Goal: Task Accomplishment & Management: Complete application form

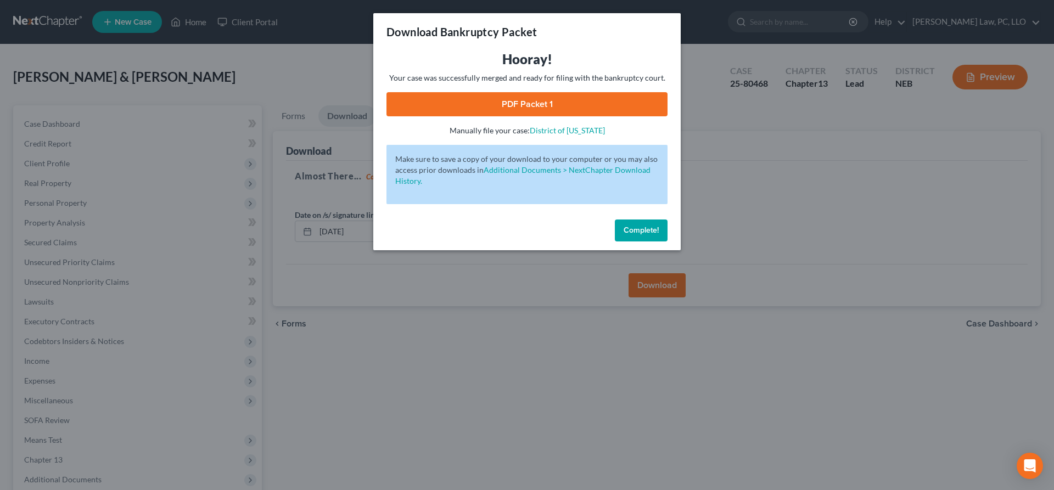
scroll to position [112, 0]
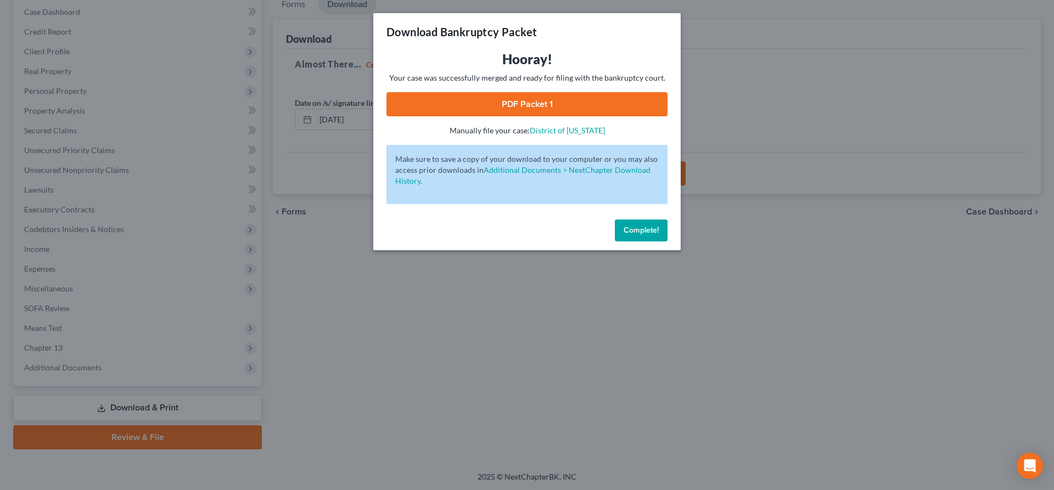
click at [653, 234] on span "Complete!" at bounding box center [640, 230] width 35 height 9
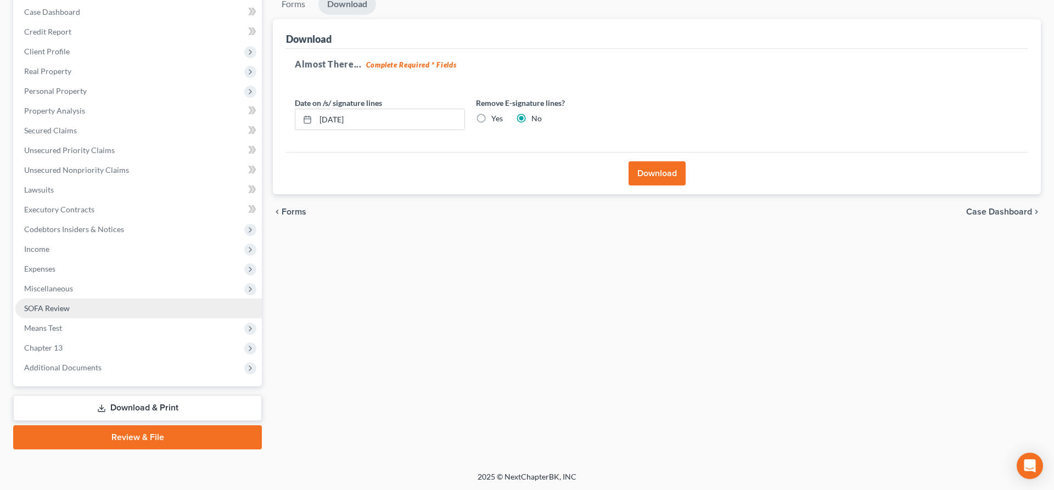
click at [111, 314] on link "SOFA Review" at bounding box center [138, 309] width 246 height 20
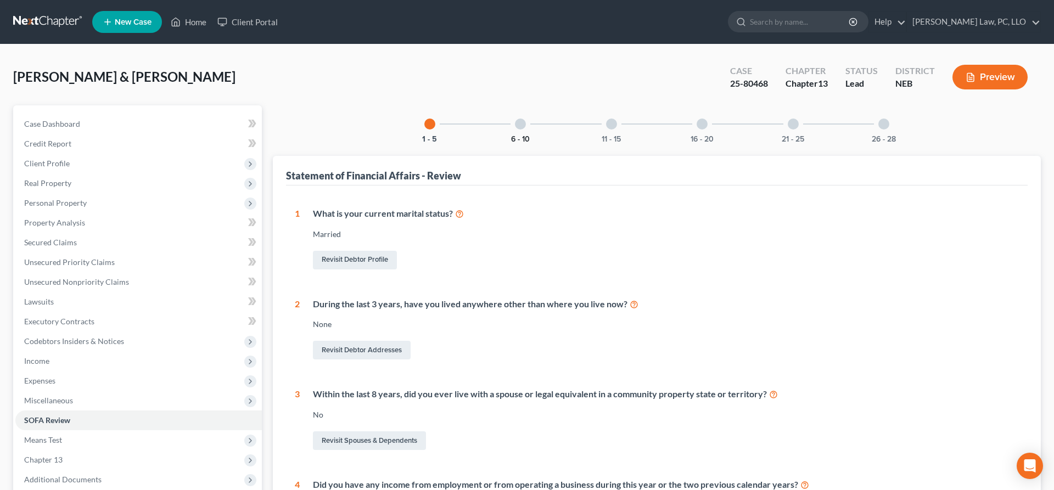
click at [519, 136] on button "6 - 10" at bounding box center [520, 140] width 19 height 8
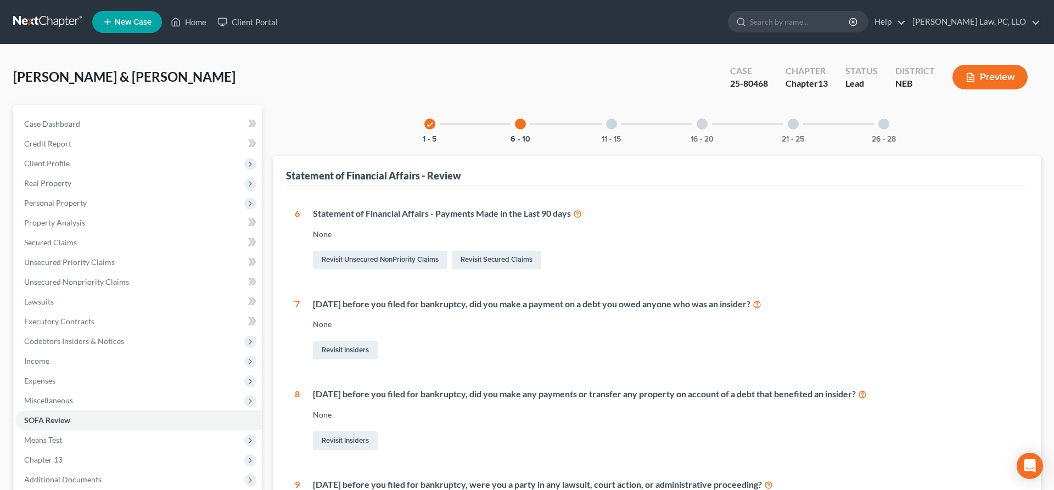
click at [615, 130] on div "11 - 15" at bounding box center [611, 123] width 37 height 37
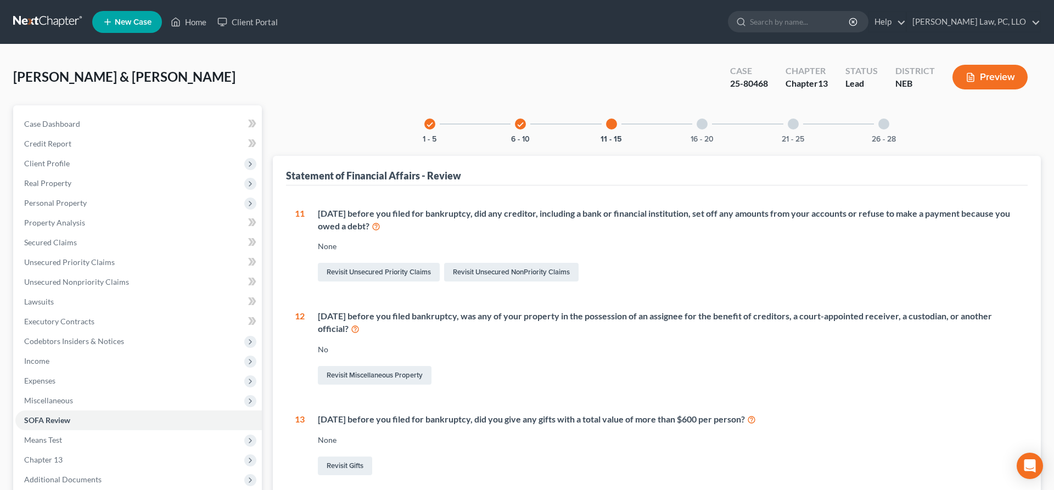
click at [430, 128] on icon "check" at bounding box center [430, 125] width 8 height 8
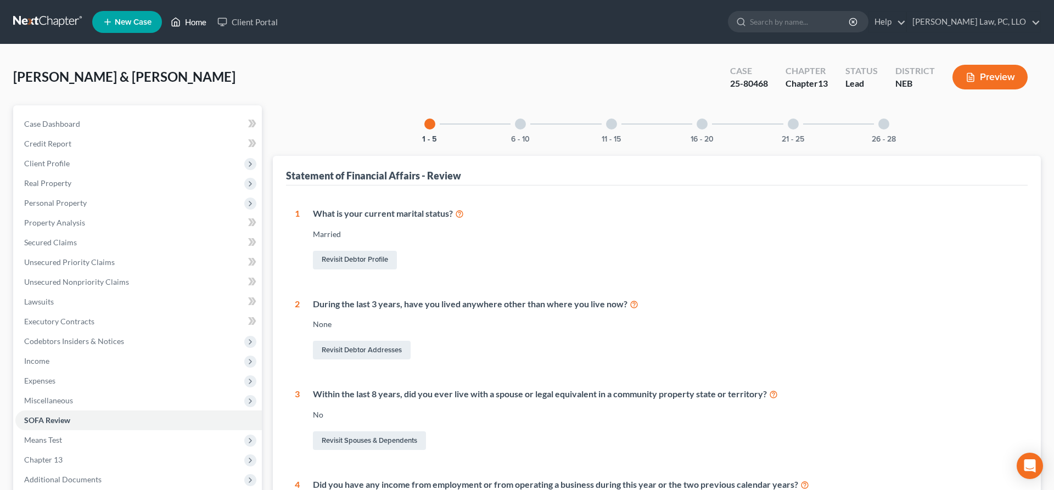
click at [190, 27] on link "Home" at bounding box center [188, 22] width 47 height 20
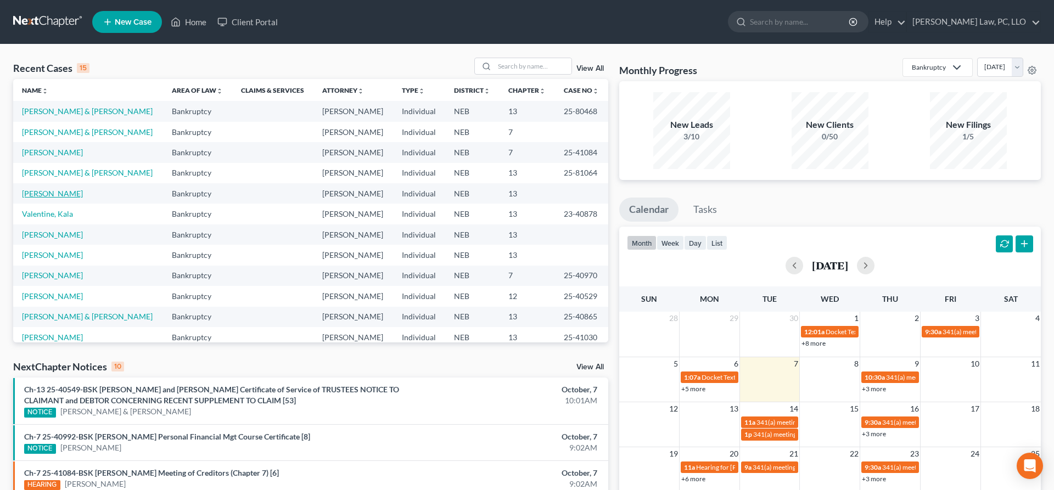
click at [64, 195] on link "[PERSON_NAME]" at bounding box center [52, 193] width 61 height 9
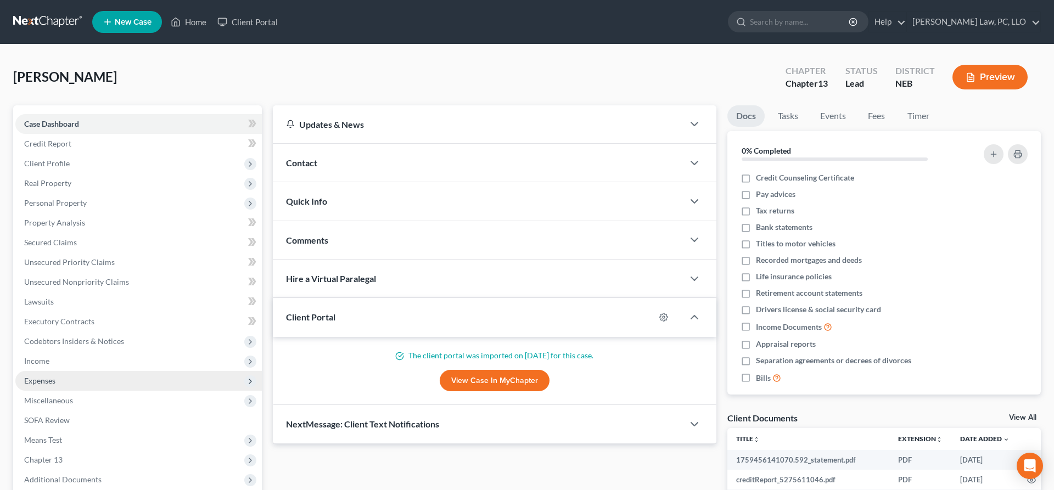
scroll to position [112, 0]
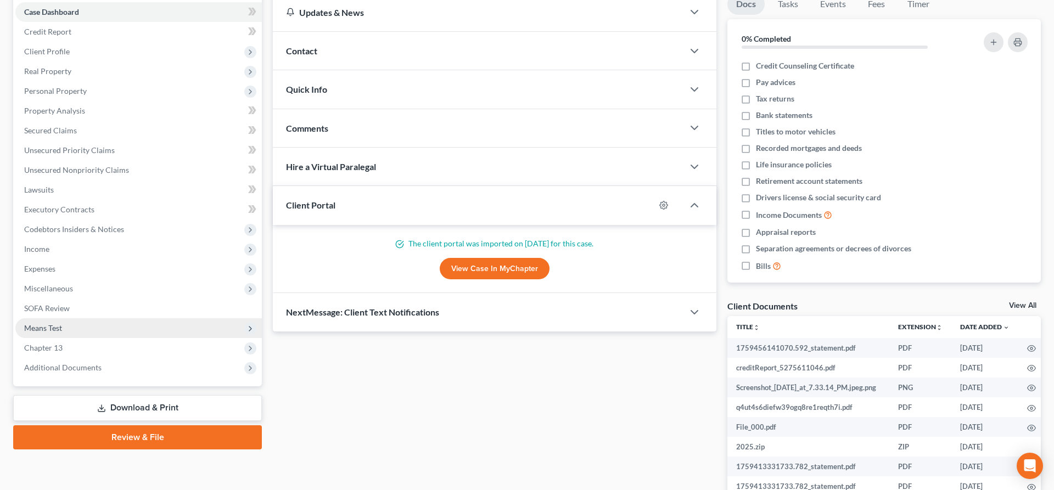
click at [63, 329] on span "Means Test" at bounding box center [138, 328] width 246 height 20
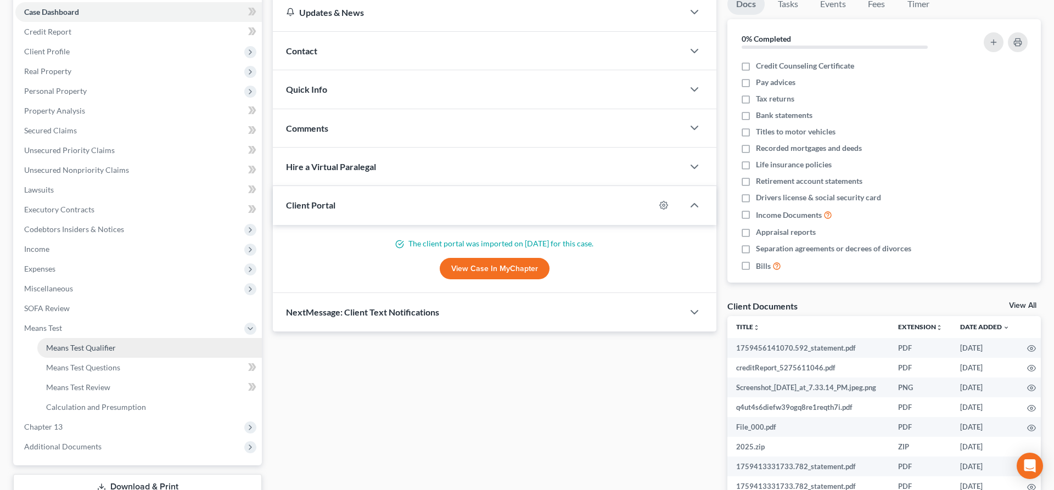
click at [77, 348] on span "Means Test Qualifier" at bounding box center [81, 347] width 70 height 9
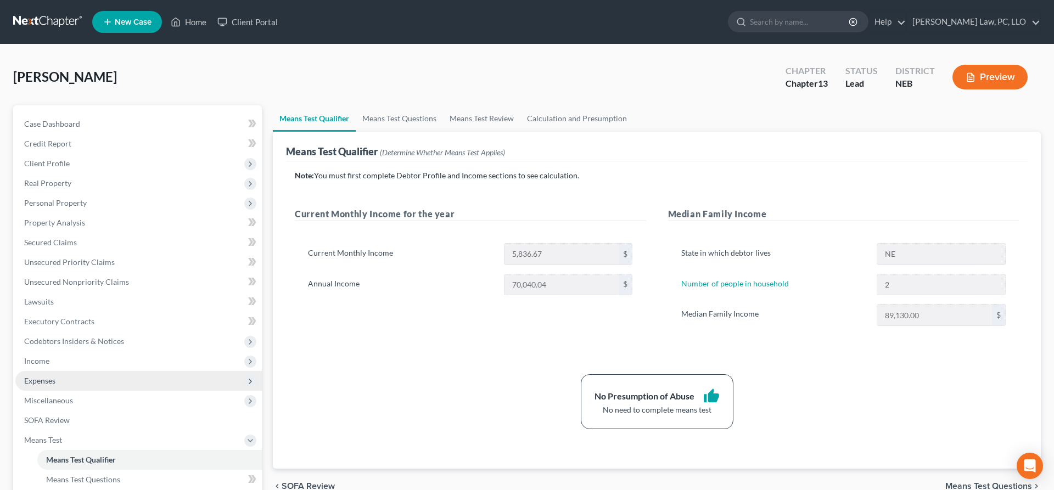
click at [80, 378] on span "Expenses" at bounding box center [138, 381] width 246 height 20
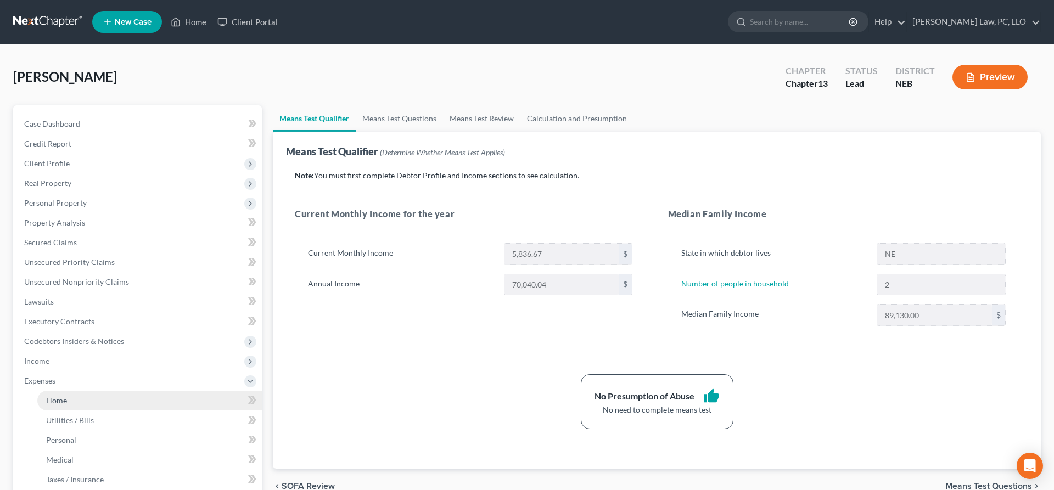
click at [81, 401] on link "Home" at bounding box center [149, 401] width 224 height 20
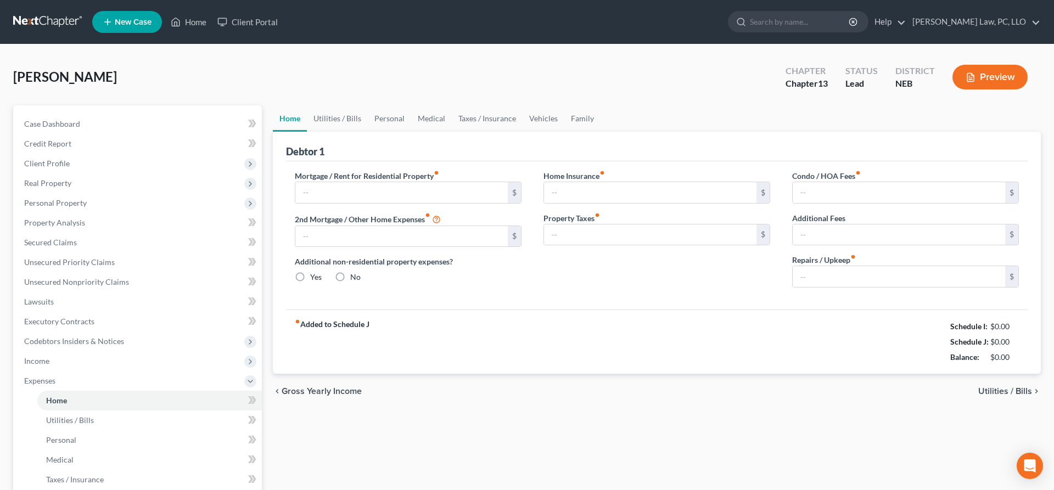
type input "1,695.00"
type input "0.00"
radio input "true"
type input "0.00"
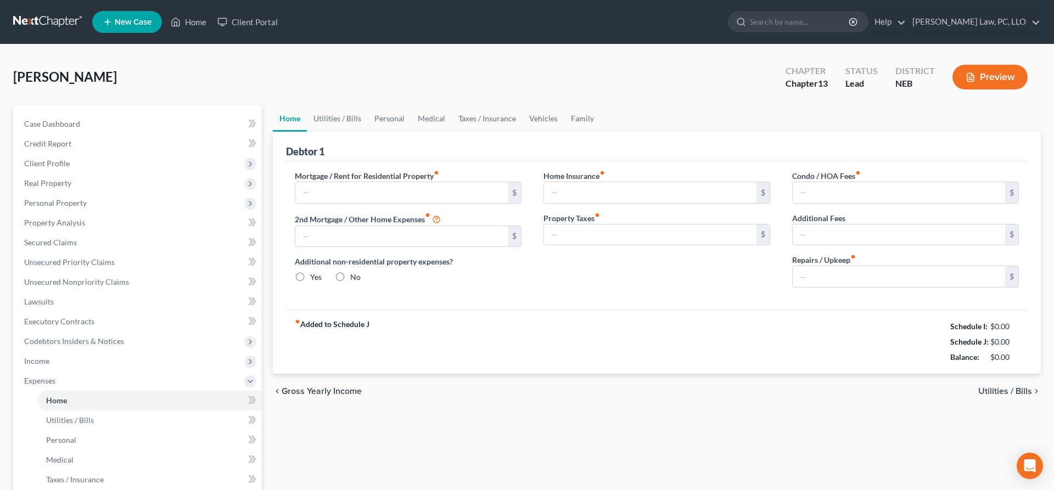
type input "0.00"
click at [194, 24] on link "Home" at bounding box center [188, 22] width 47 height 20
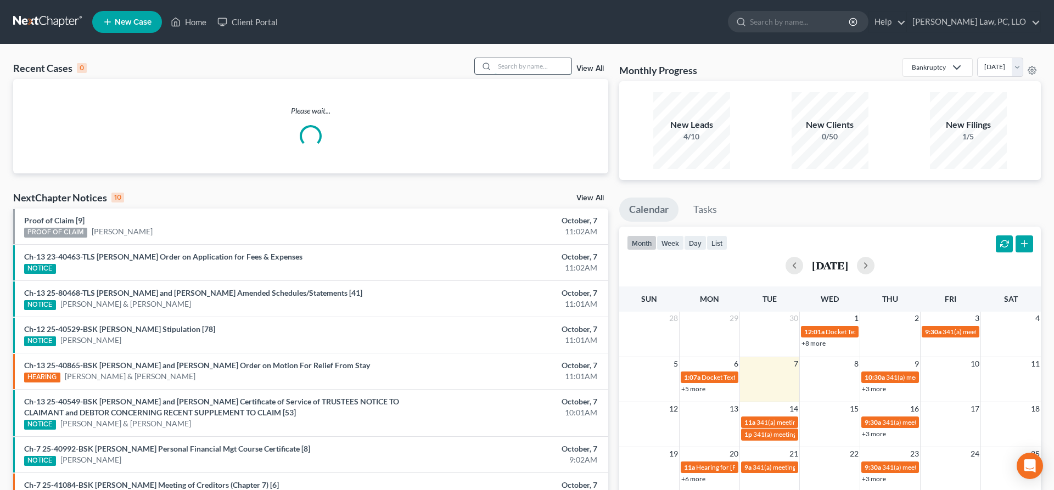
click at [515, 66] on input "search" at bounding box center [532, 66] width 77 height 16
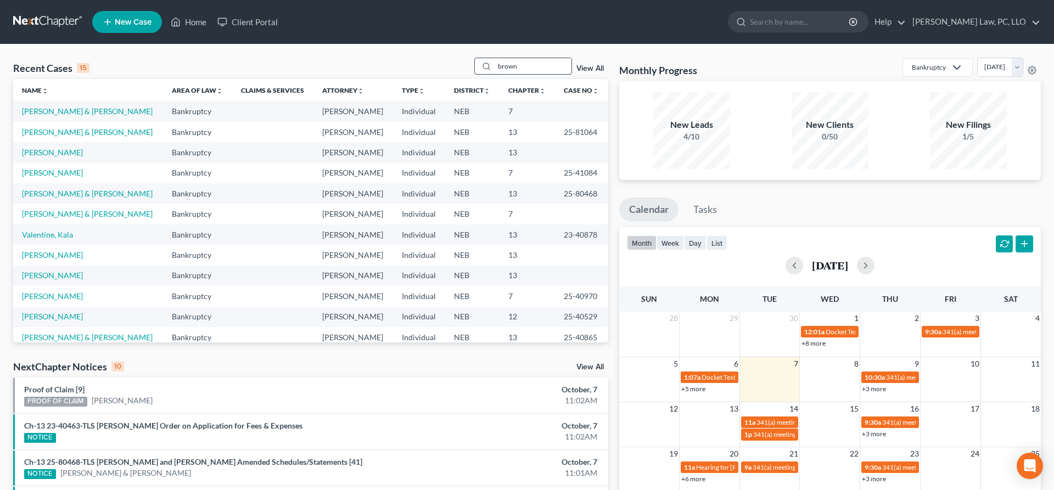
type input "brown"
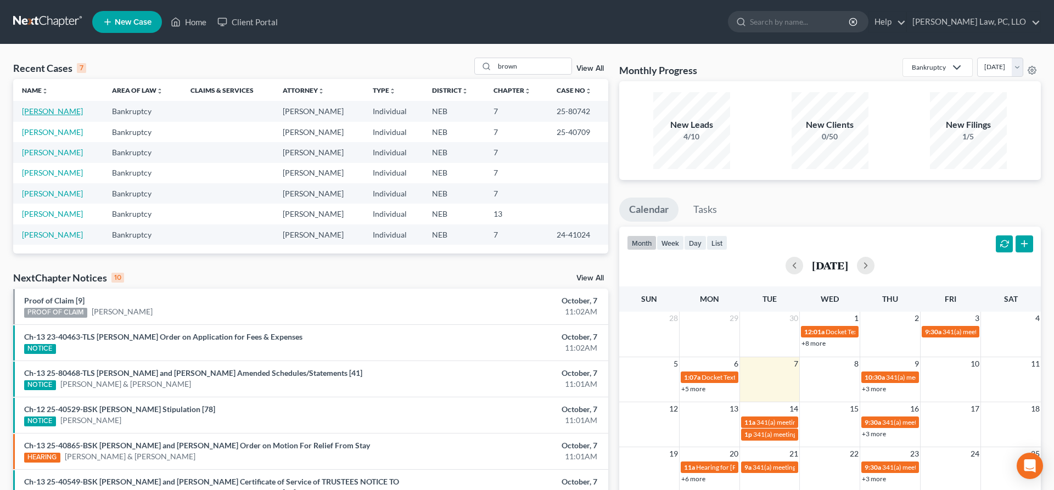
click at [61, 111] on link "[PERSON_NAME]" at bounding box center [52, 110] width 61 height 9
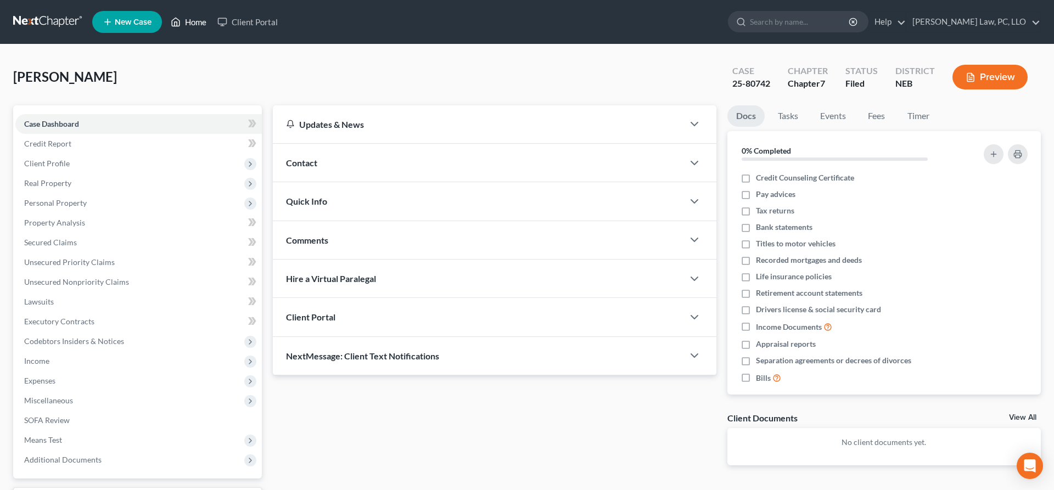
click at [188, 19] on link "Home" at bounding box center [188, 22] width 47 height 20
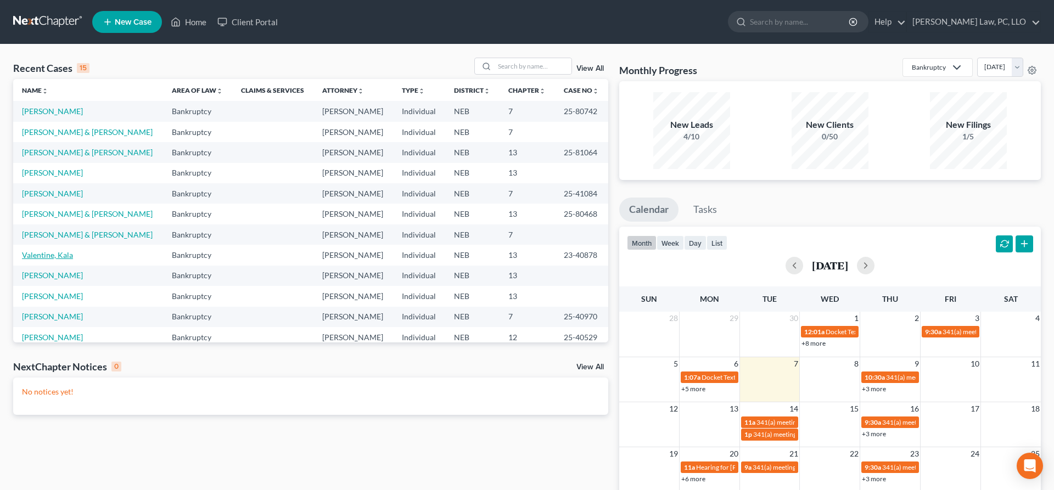
click at [55, 260] on link "Valentine, Kala" at bounding box center [47, 254] width 51 height 9
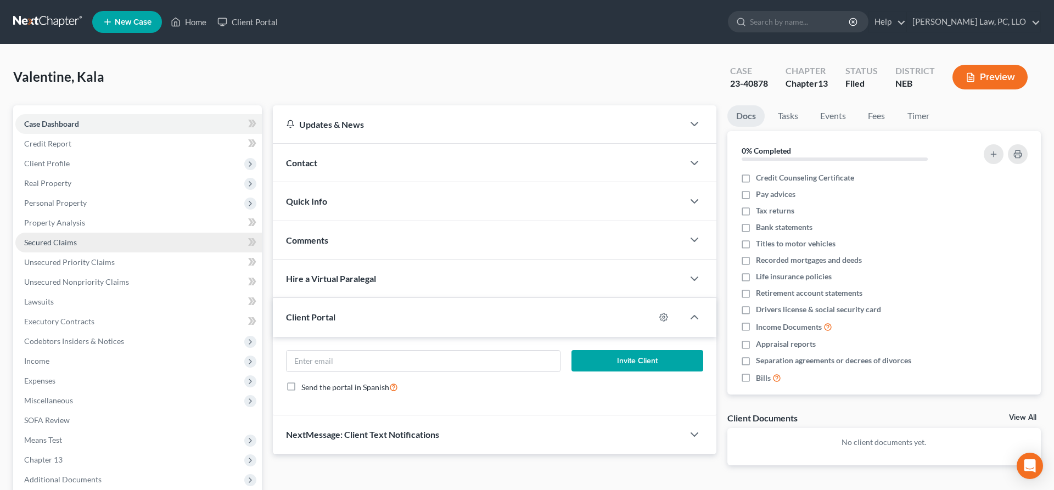
click at [70, 240] on span "Secured Claims" at bounding box center [50, 242] width 53 height 9
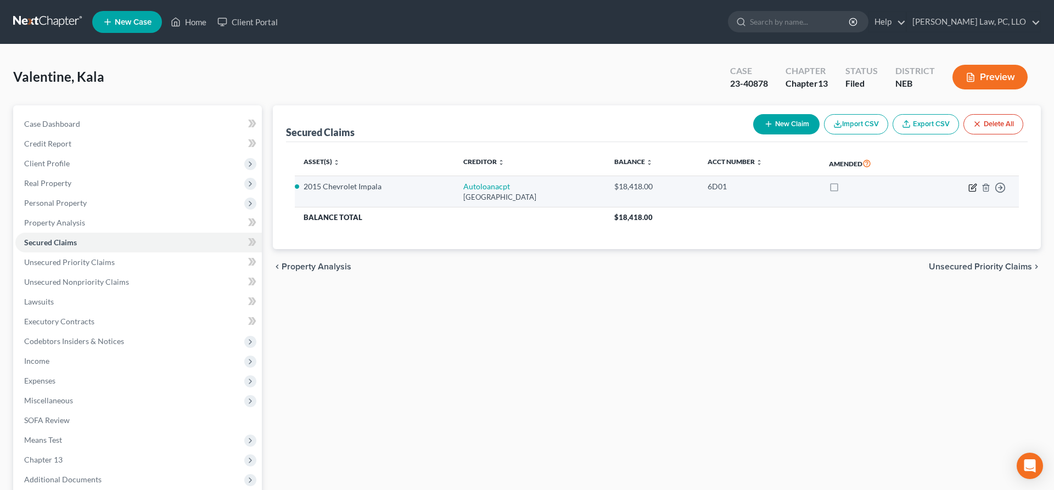
click at [973, 185] on icon "button" at bounding box center [972, 187] width 9 height 9
select select "43"
select select "0"
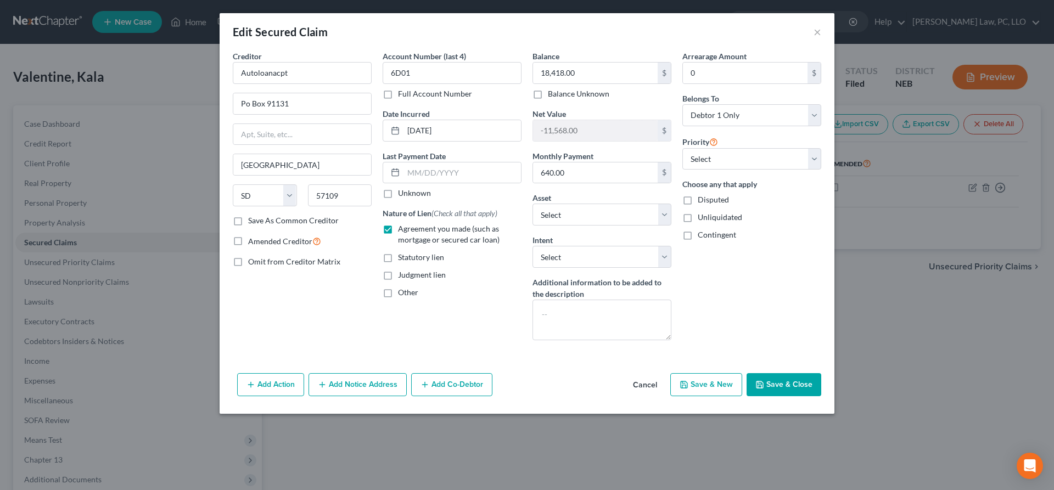
click at [364, 389] on button "Add Notice Address" at bounding box center [357, 384] width 98 height 23
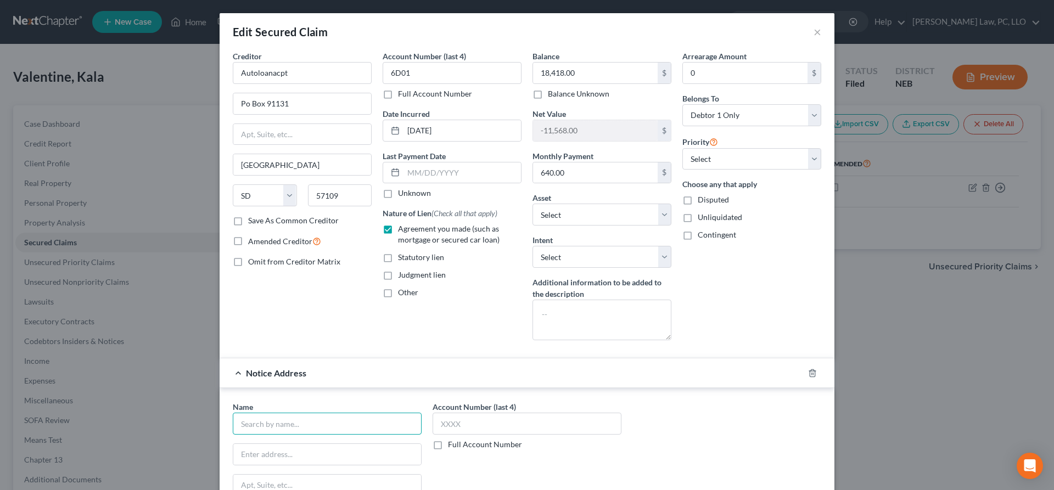
click at [373, 424] on input "text" at bounding box center [327, 424] width 189 height 22
click at [345, 427] on input "text" at bounding box center [327, 424] width 189 height 22
type input "Autoloan Acceptance Corp."
paste input "[STREET_ADDRESS]"
type input "[STREET_ADDRESS]"
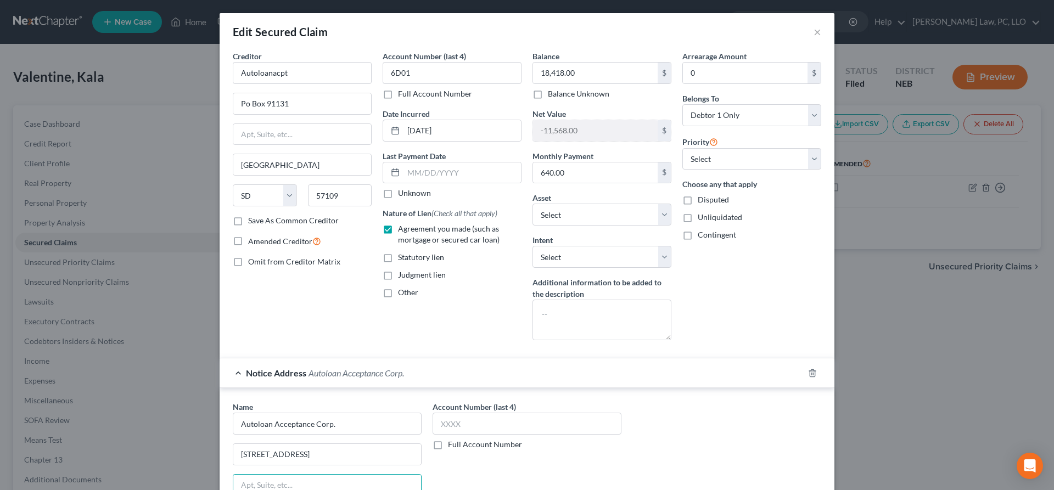
scroll to position [173, 0]
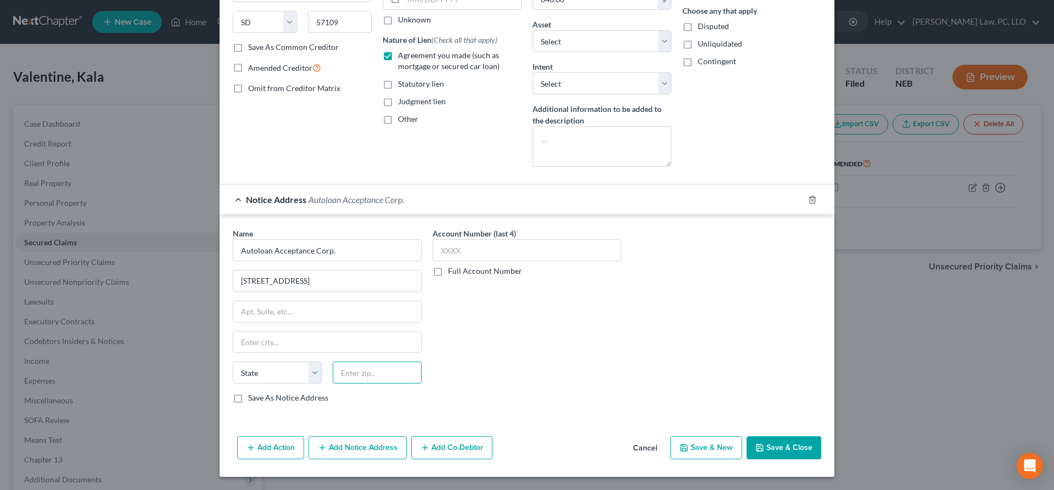
click at [347, 371] on input "text" at bounding box center [377, 373] width 89 height 22
type input "57064"
type input "Tea"
select select "43"
click at [769, 448] on button "Save & Close" at bounding box center [783, 447] width 75 height 23
